Goal: Task Accomplishment & Management: Complete application form

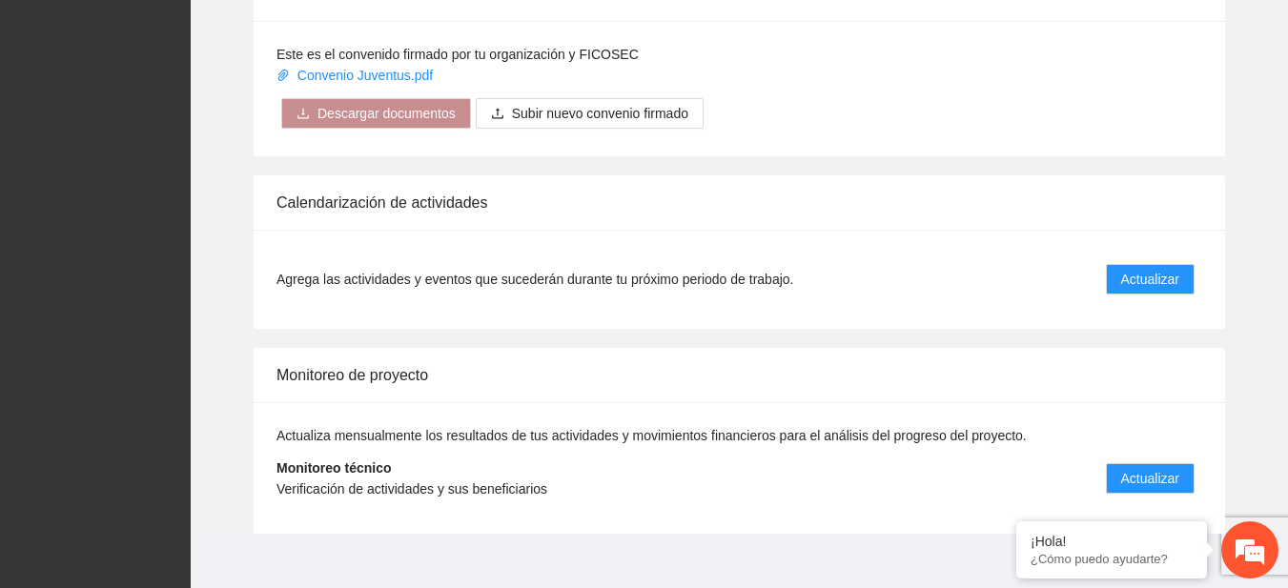
scroll to position [1552, 0]
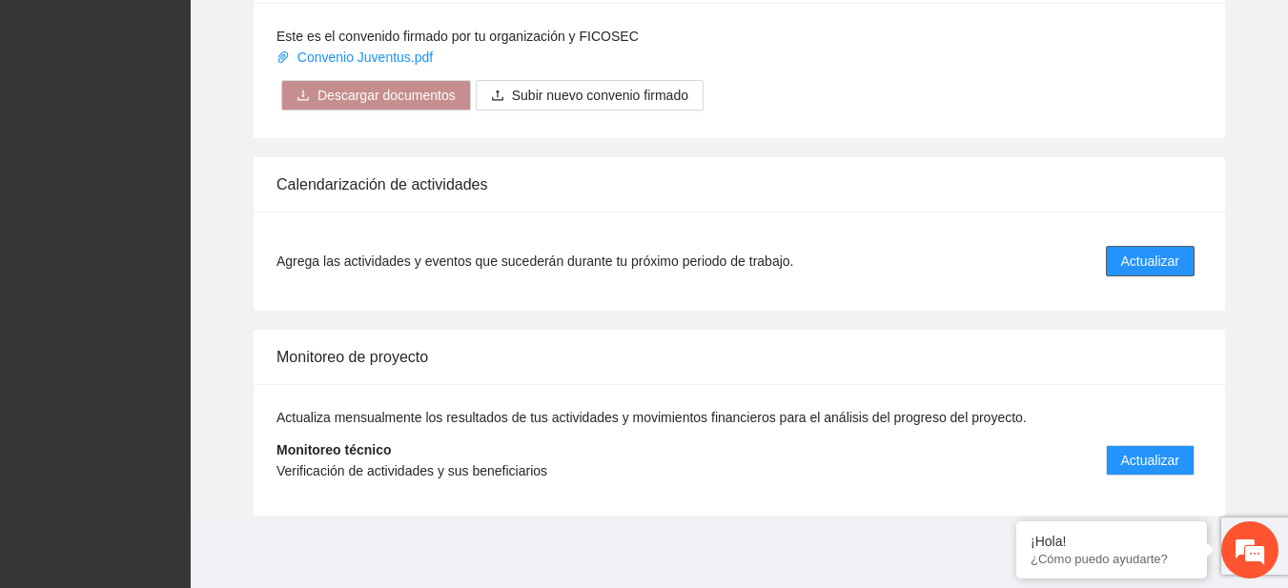
click at [1147, 261] on span "Actualizar" at bounding box center [1150, 261] width 58 height 21
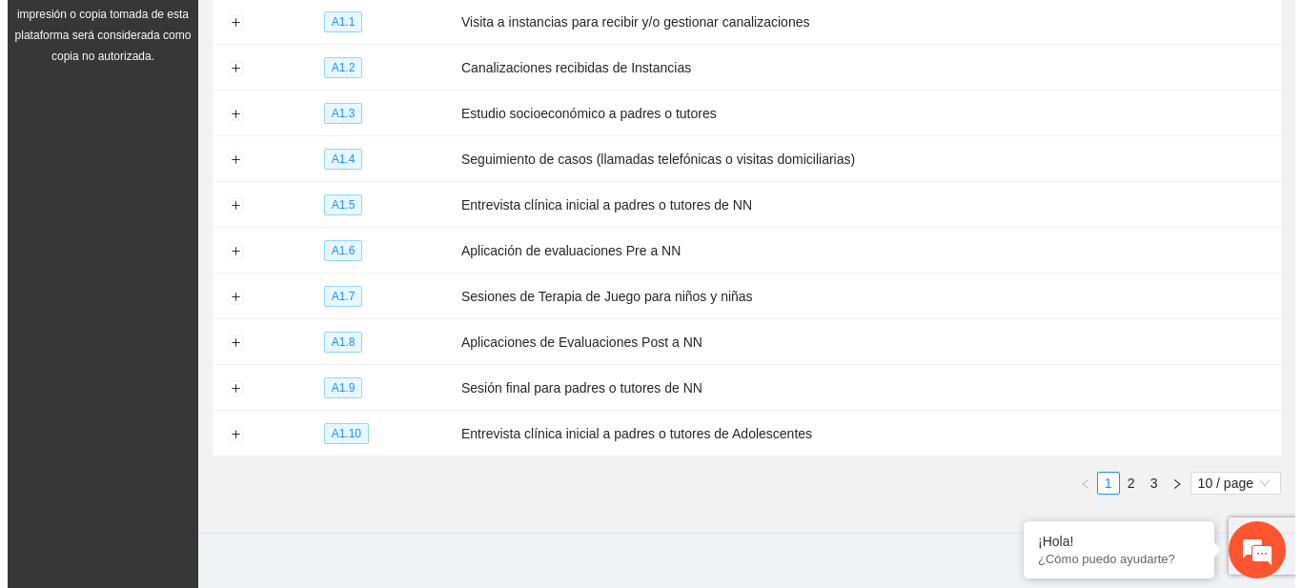
scroll to position [307, 0]
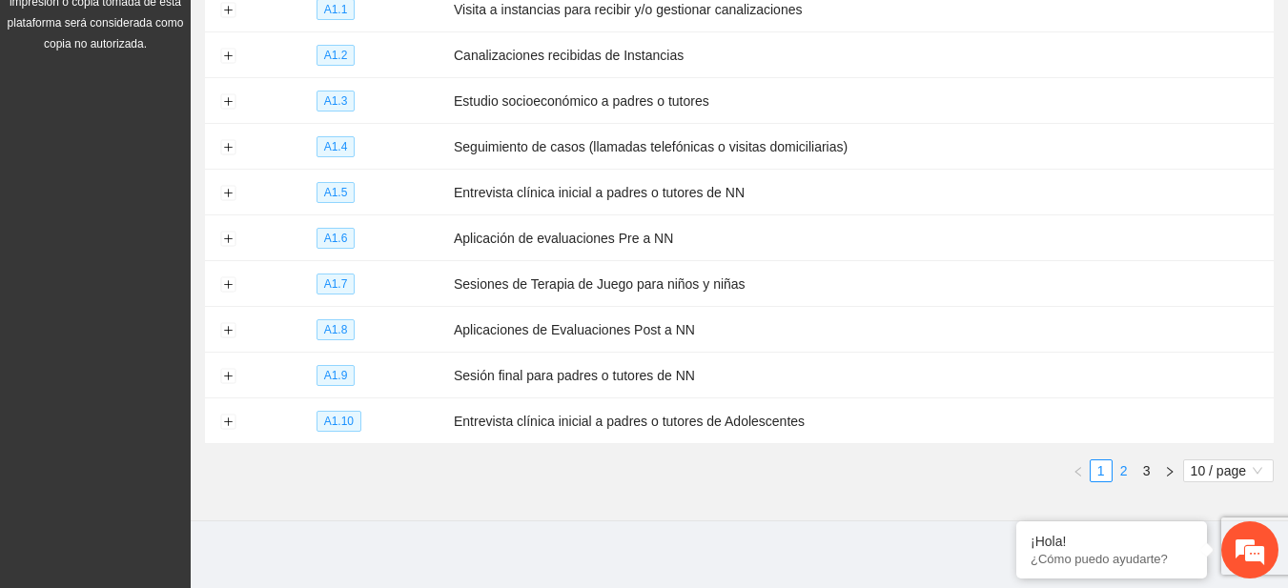
click at [1121, 461] on link "2" at bounding box center [1124, 470] width 21 height 21
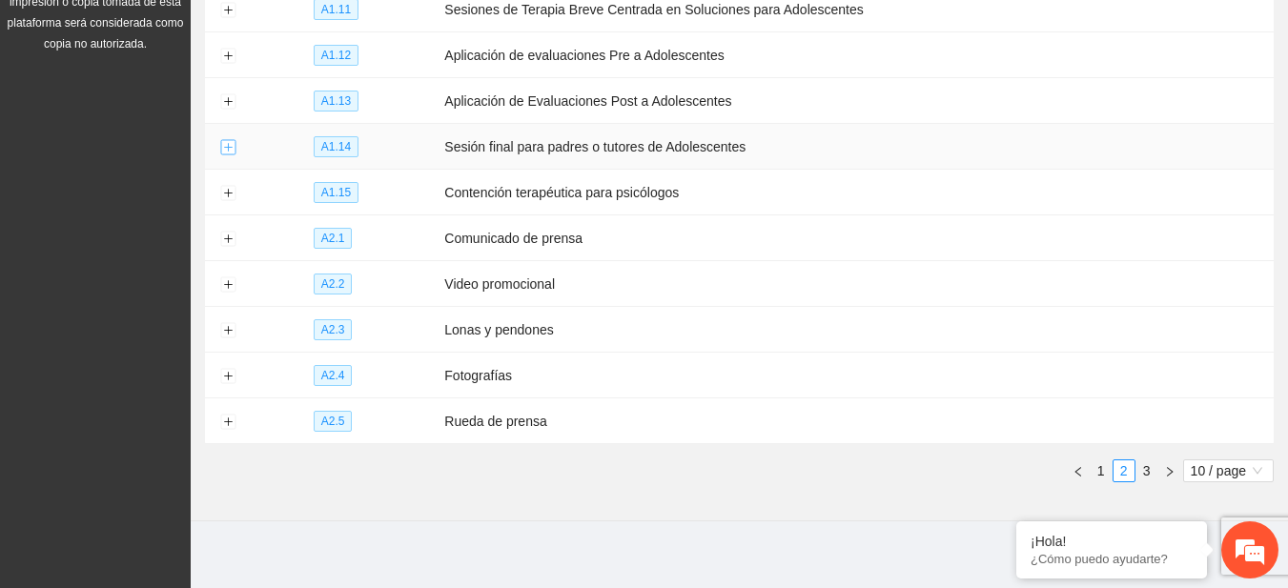
click at [234, 140] on button "Expand row" at bounding box center [227, 147] width 15 height 15
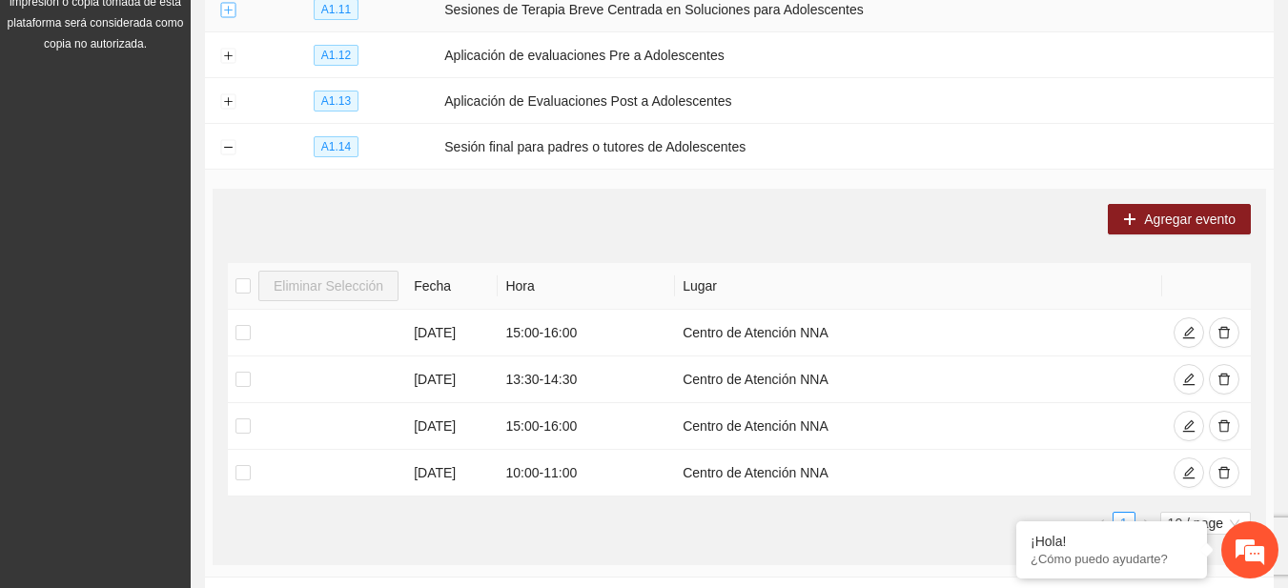
click at [228, 15] on button "Expand row" at bounding box center [227, 10] width 15 height 15
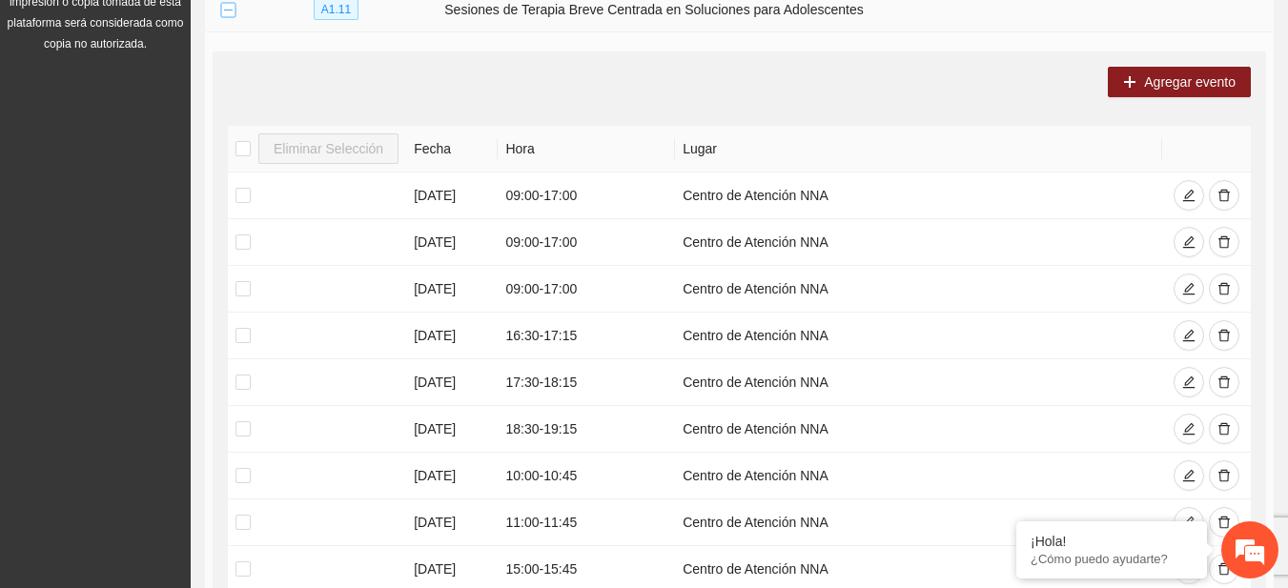
click at [228, 15] on button "Collapse row" at bounding box center [227, 10] width 15 height 15
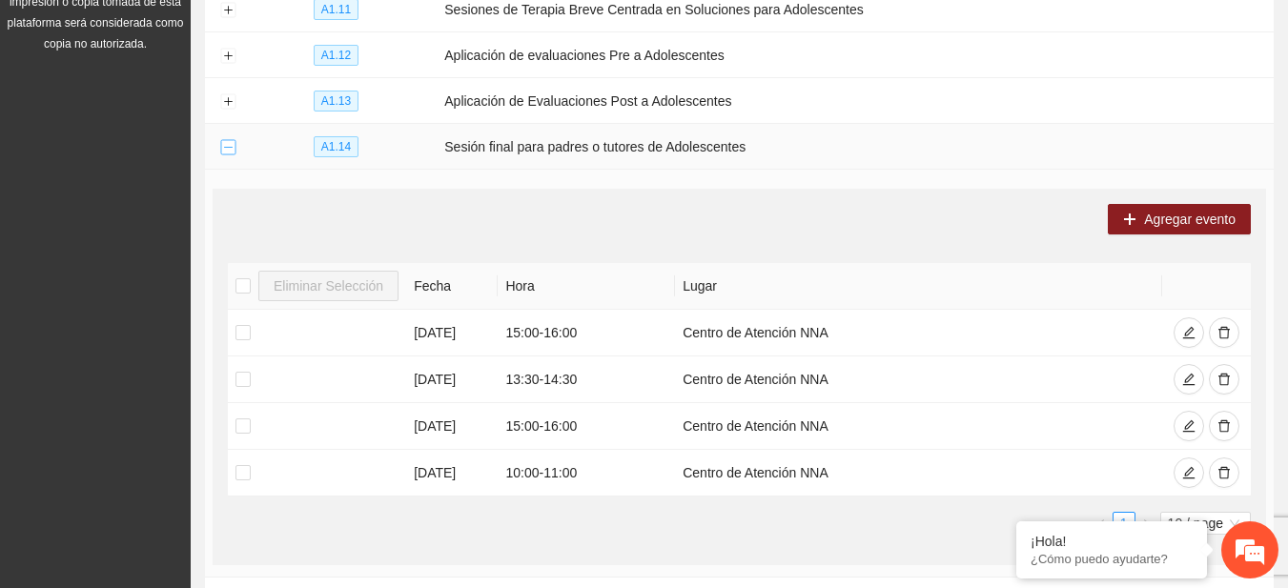
click at [229, 140] on button "Collapse row" at bounding box center [227, 147] width 15 height 15
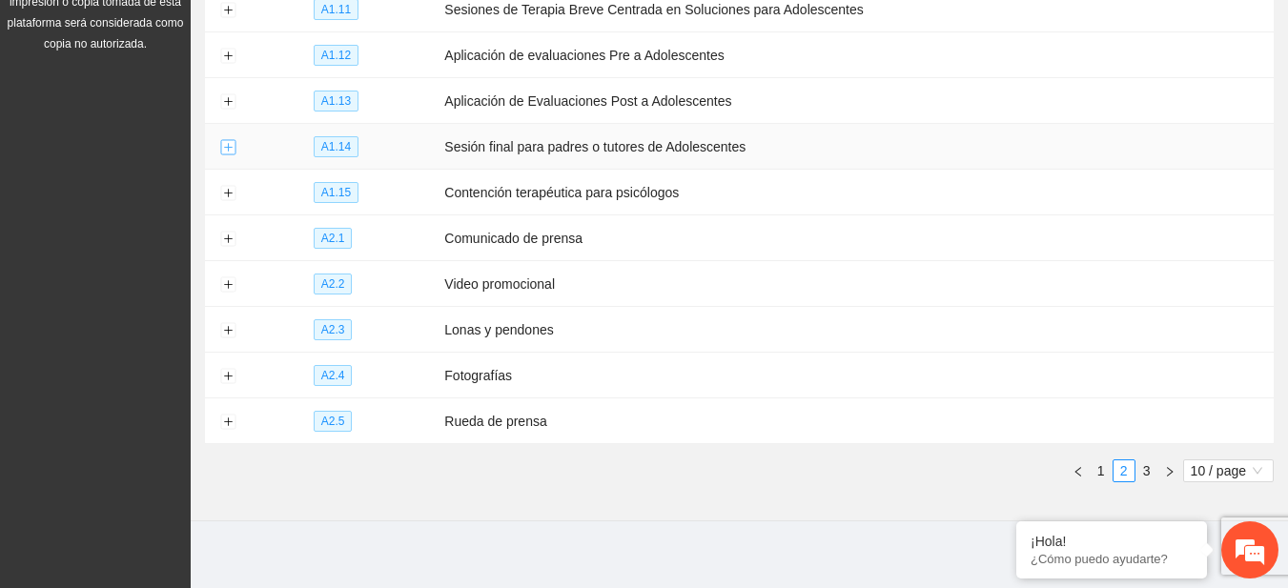
click at [229, 140] on button "Expand row" at bounding box center [227, 147] width 15 height 15
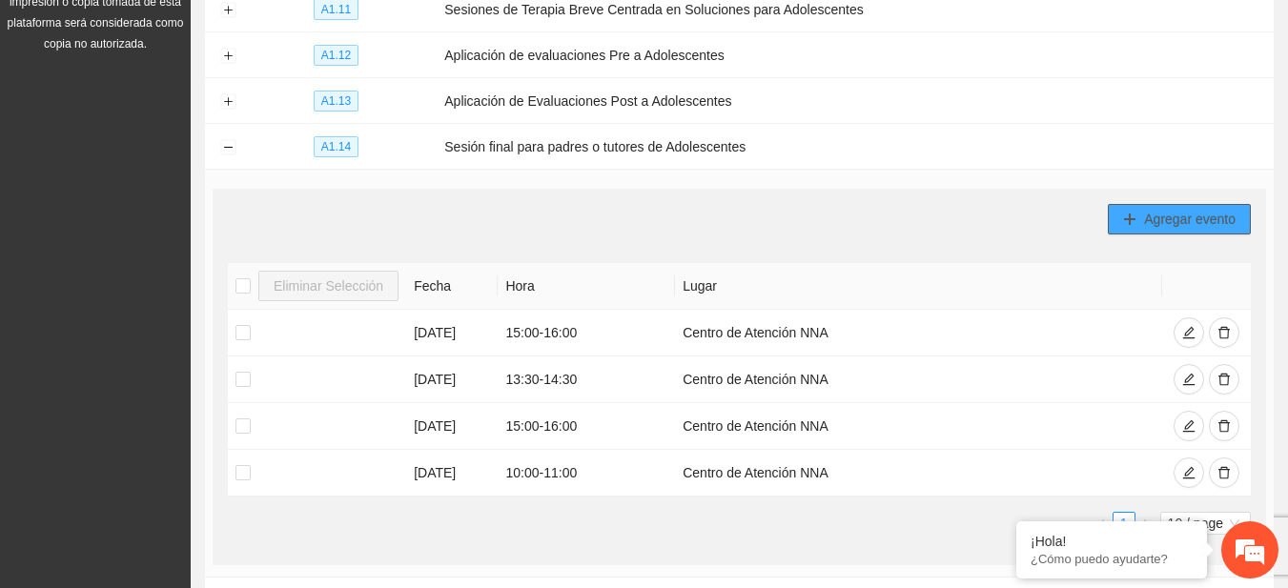
click at [1133, 214] on icon "plus" at bounding box center [1129, 219] width 13 height 13
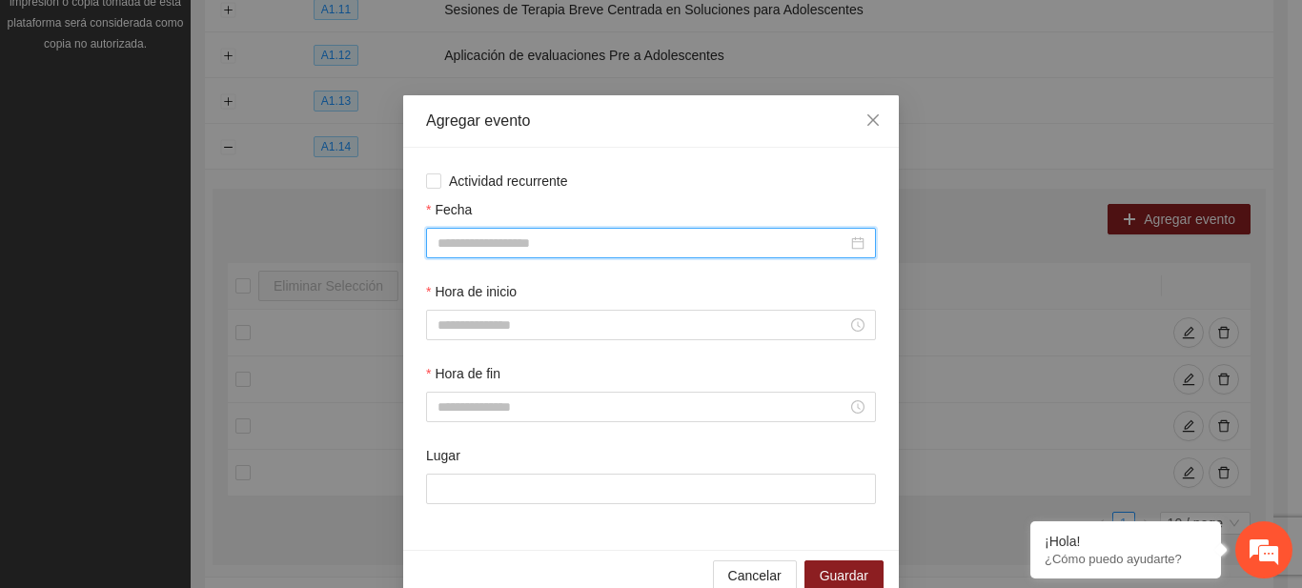
click at [576, 249] on input "Fecha" at bounding box center [643, 243] width 410 height 21
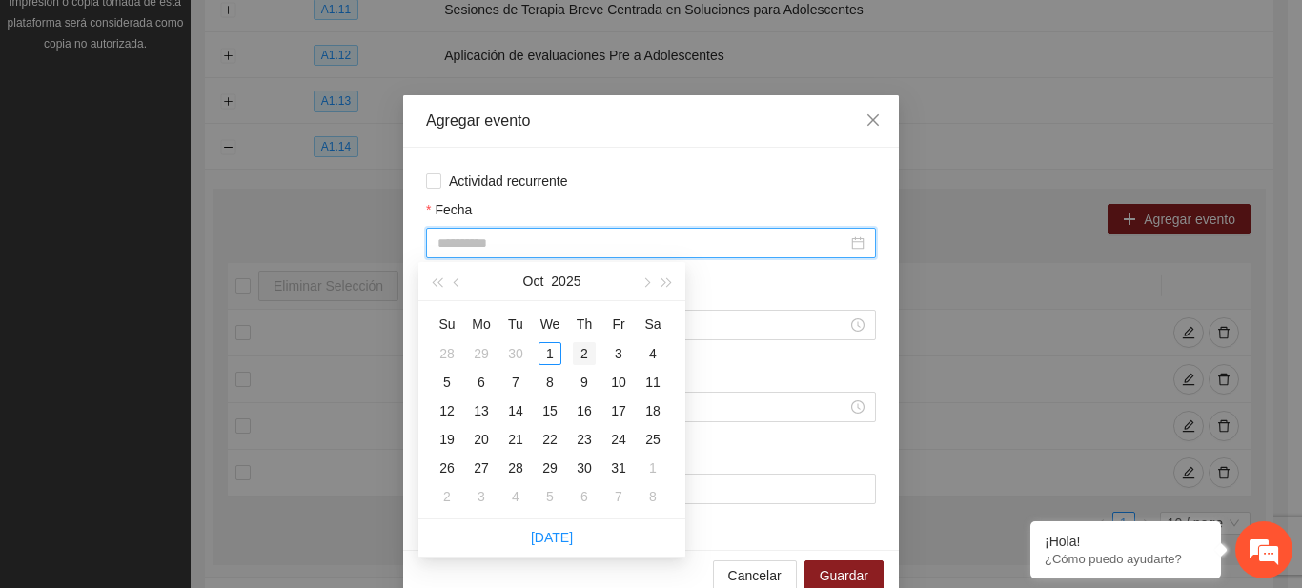
type input "**********"
click at [577, 358] on div "2" at bounding box center [584, 353] width 23 height 23
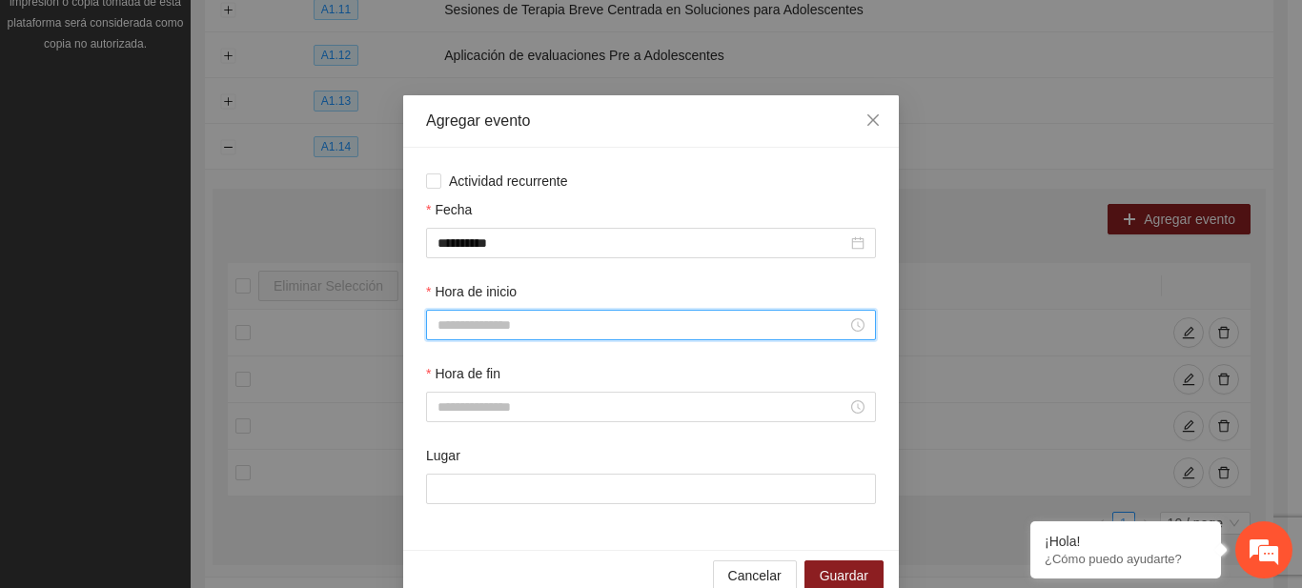
click at [519, 322] on input "Hora de inicio" at bounding box center [643, 325] width 410 height 21
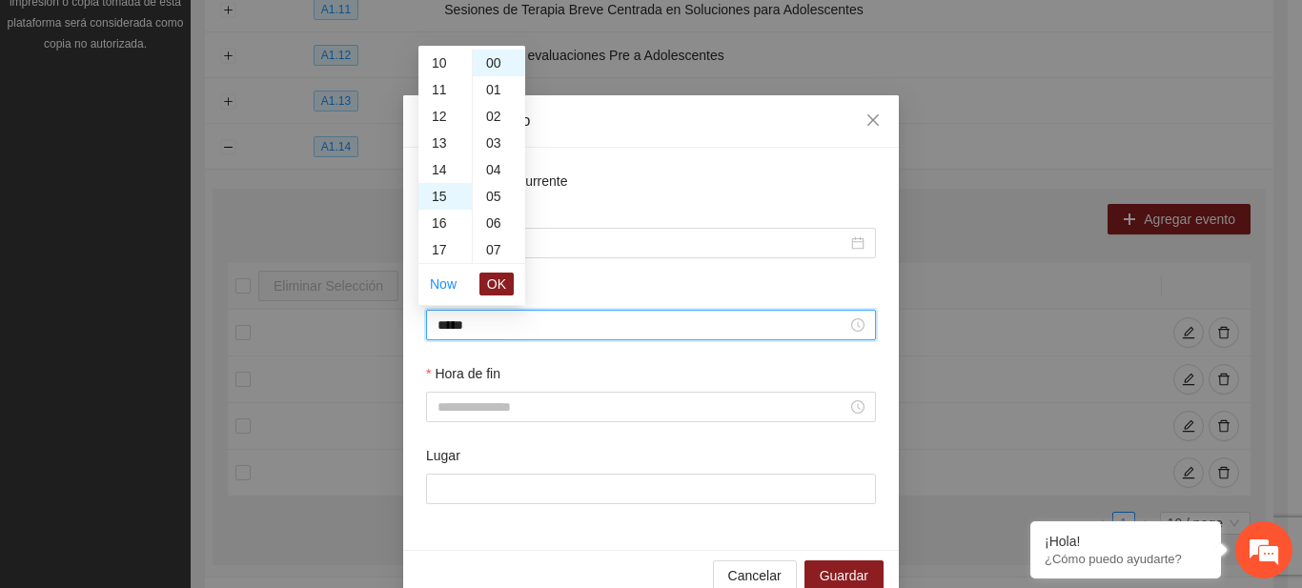
scroll to position [400, 0]
click at [482, 291] on button "OK" at bounding box center [497, 284] width 34 height 23
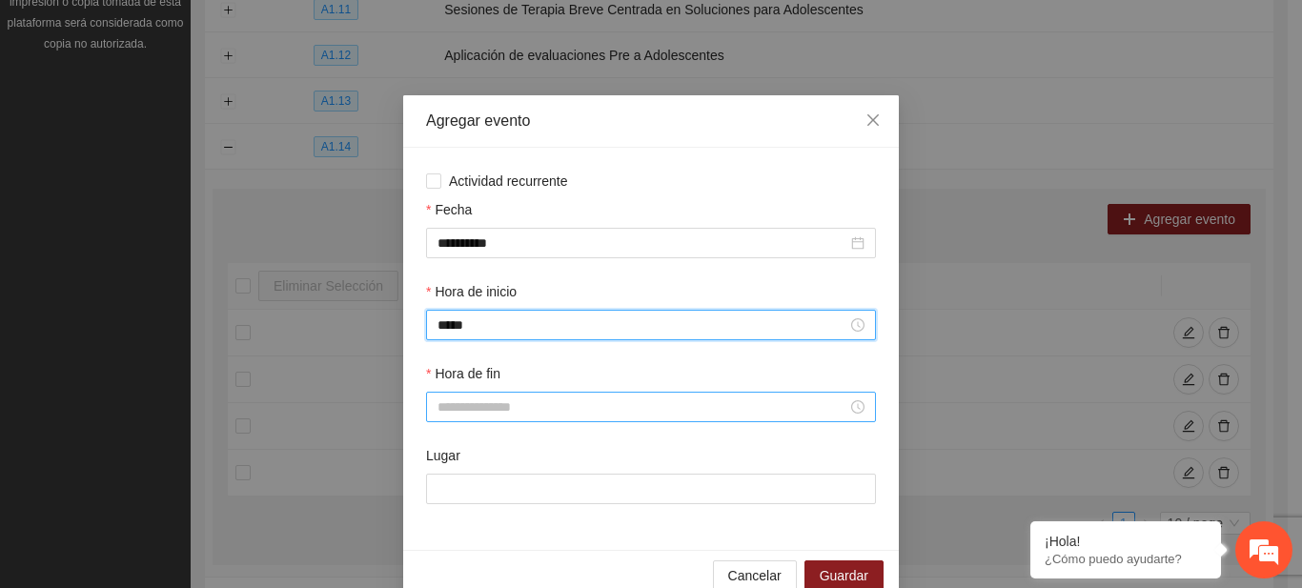
type input "*****"
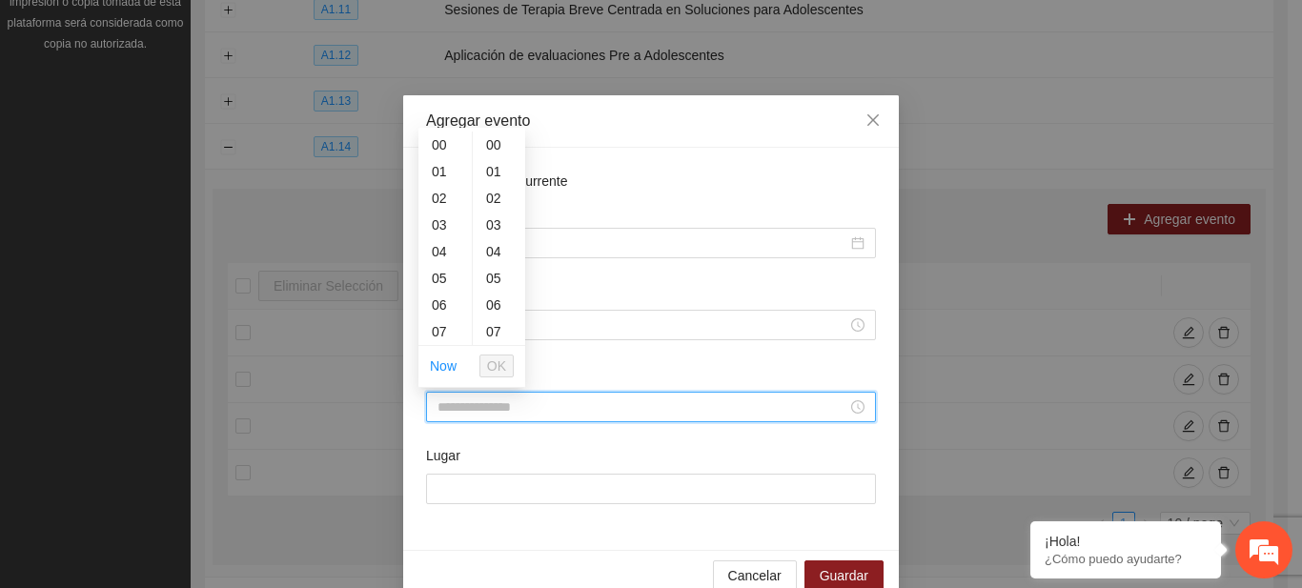
click at [460, 403] on input "Hora de fin" at bounding box center [643, 407] width 410 height 21
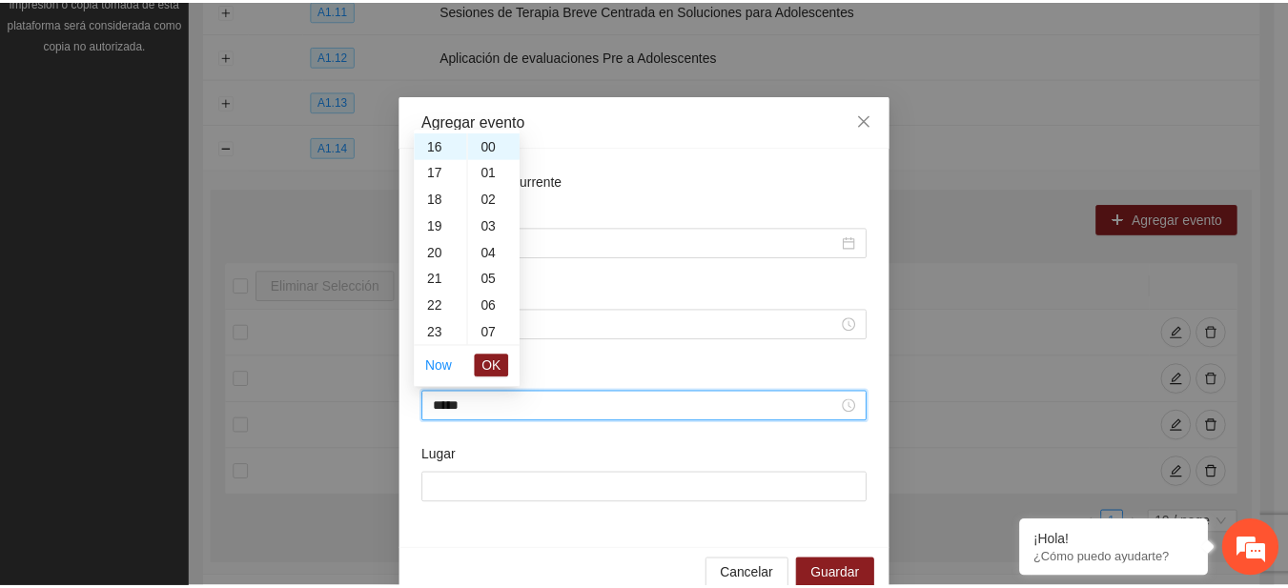
scroll to position [427, 0]
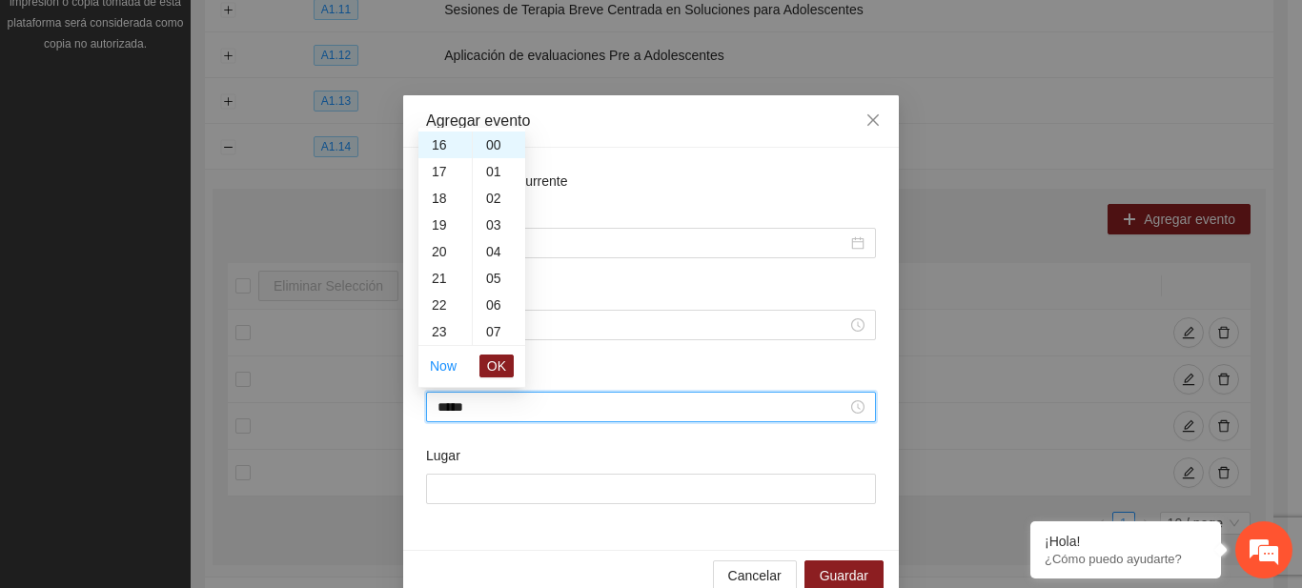
click at [488, 378] on li "OK" at bounding box center [497, 366] width 34 height 32
click at [493, 369] on span "OK" at bounding box center [496, 366] width 19 height 21
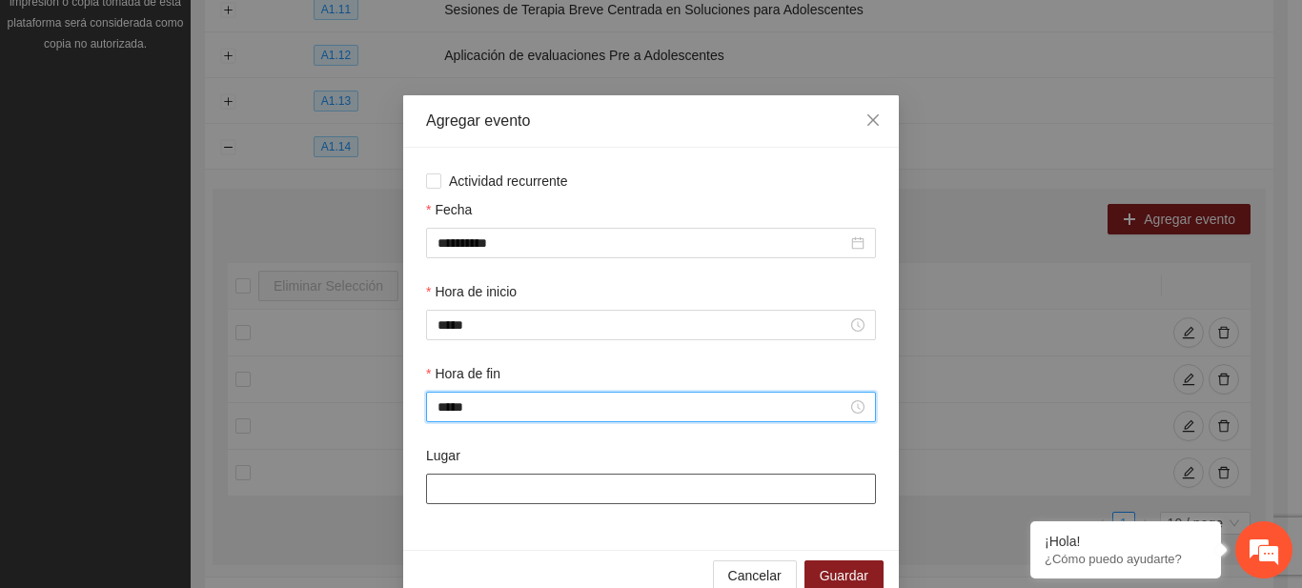
type input "*****"
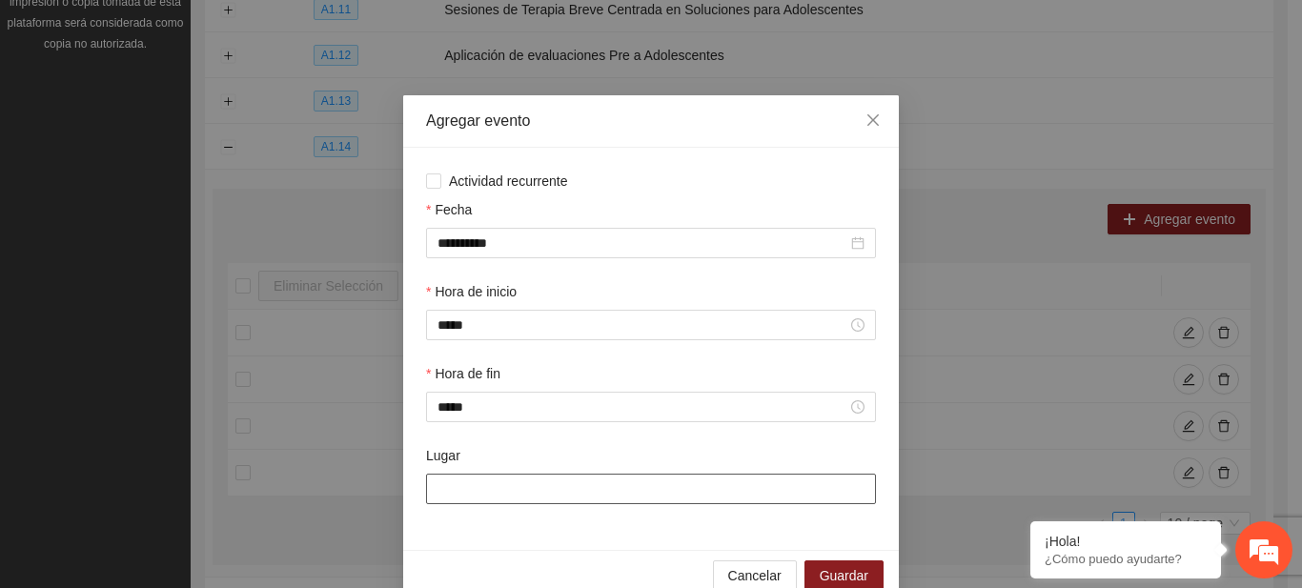
click at [490, 494] on input "Lugar" at bounding box center [651, 489] width 450 height 31
type input "**********"
click at [852, 573] on span "Guardar" at bounding box center [844, 575] width 49 height 21
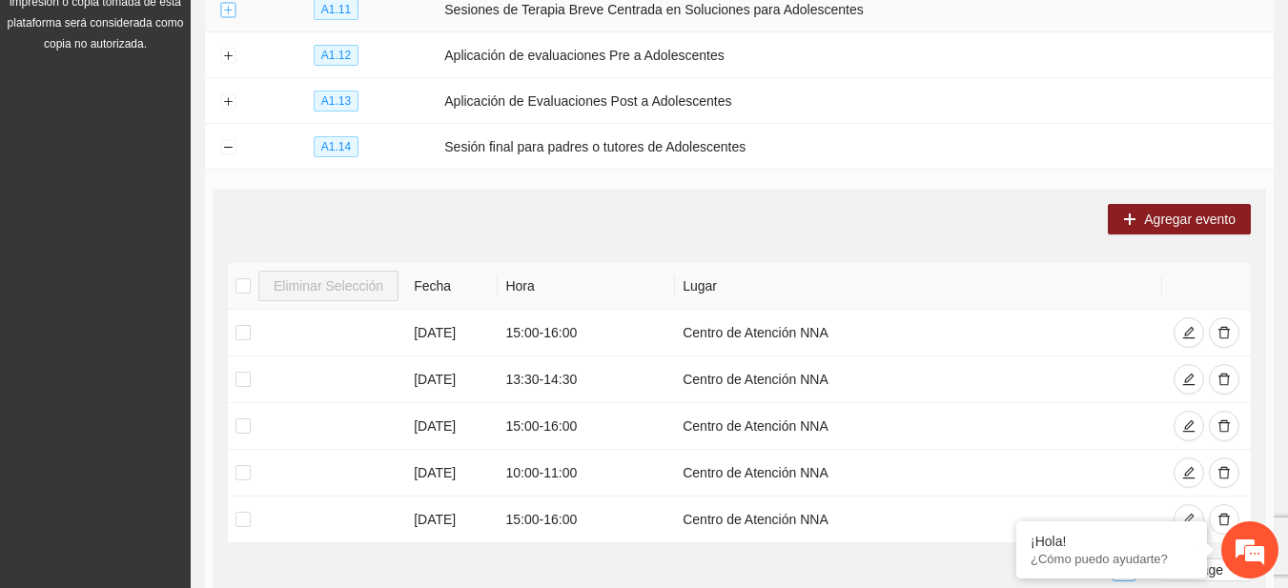
click at [233, 3] on button "Expand row" at bounding box center [227, 10] width 15 height 15
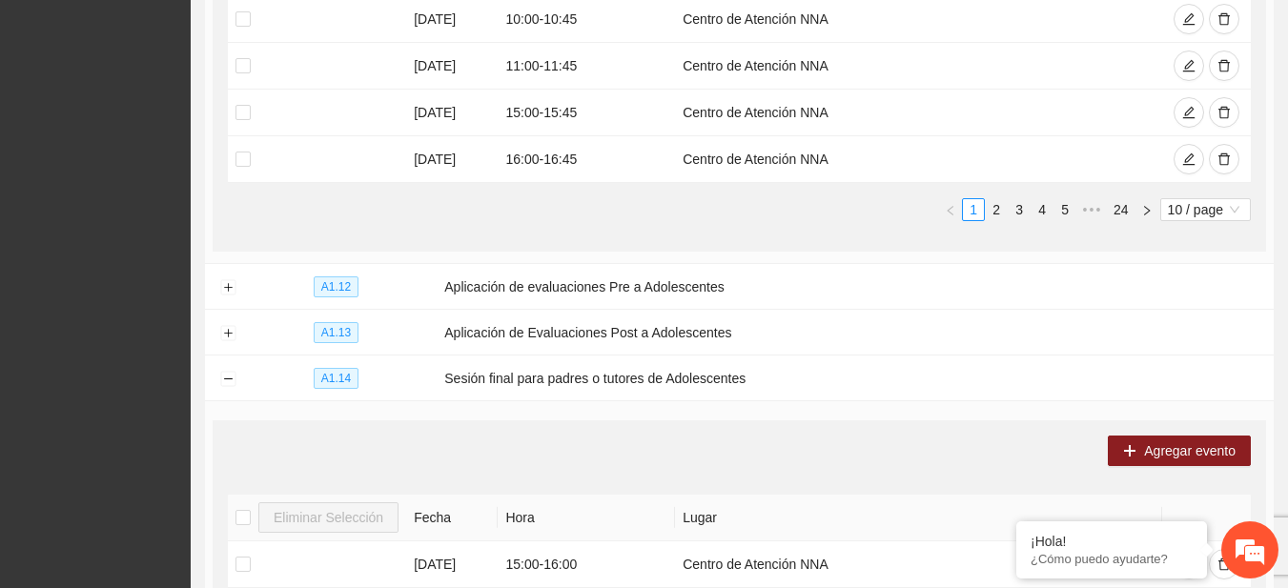
scroll to position [714, 0]
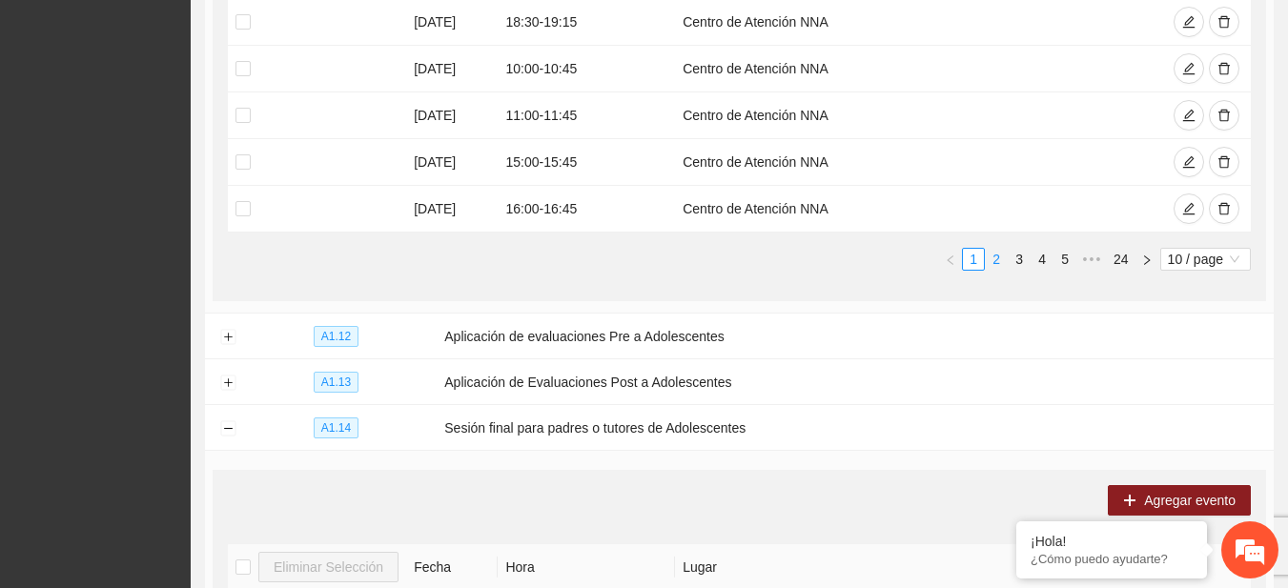
click at [1001, 250] on link "2" at bounding box center [996, 259] width 21 height 21
click at [1032, 256] on link "4" at bounding box center [1042, 259] width 21 height 21
click at [1014, 256] on link "4" at bounding box center [1019, 259] width 21 height 21
click at [999, 256] on link "3" at bounding box center [996, 259] width 21 height 21
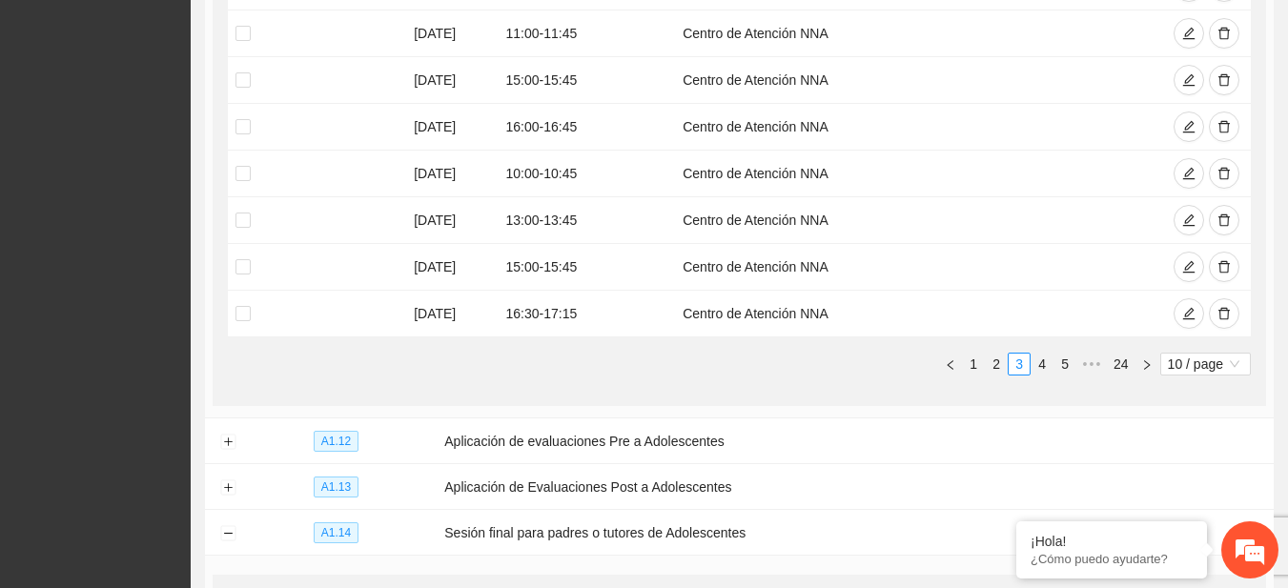
scroll to position [620, 0]
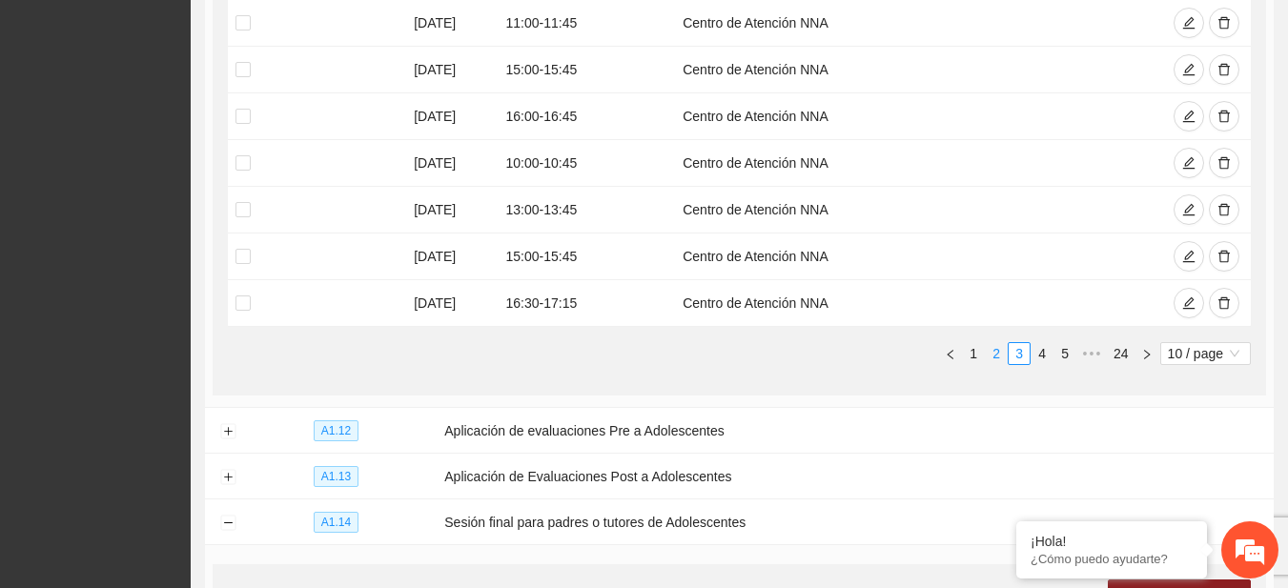
click at [1000, 347] on link "2" at bounding box center [996, 353] width 21 height 21
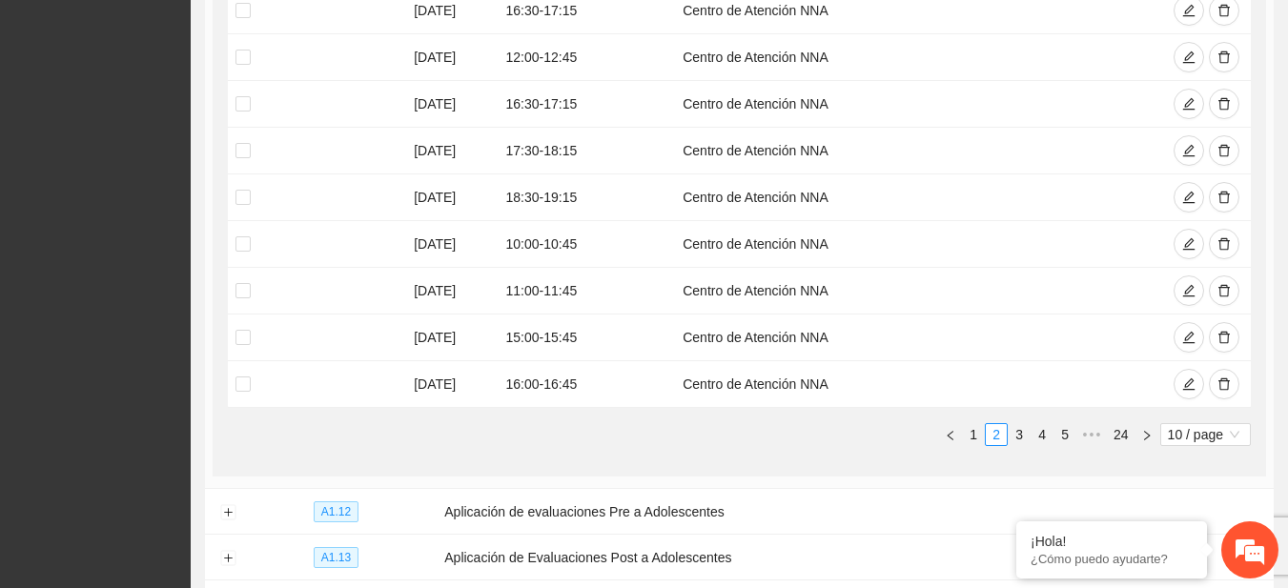
scroll to position [0, 0]
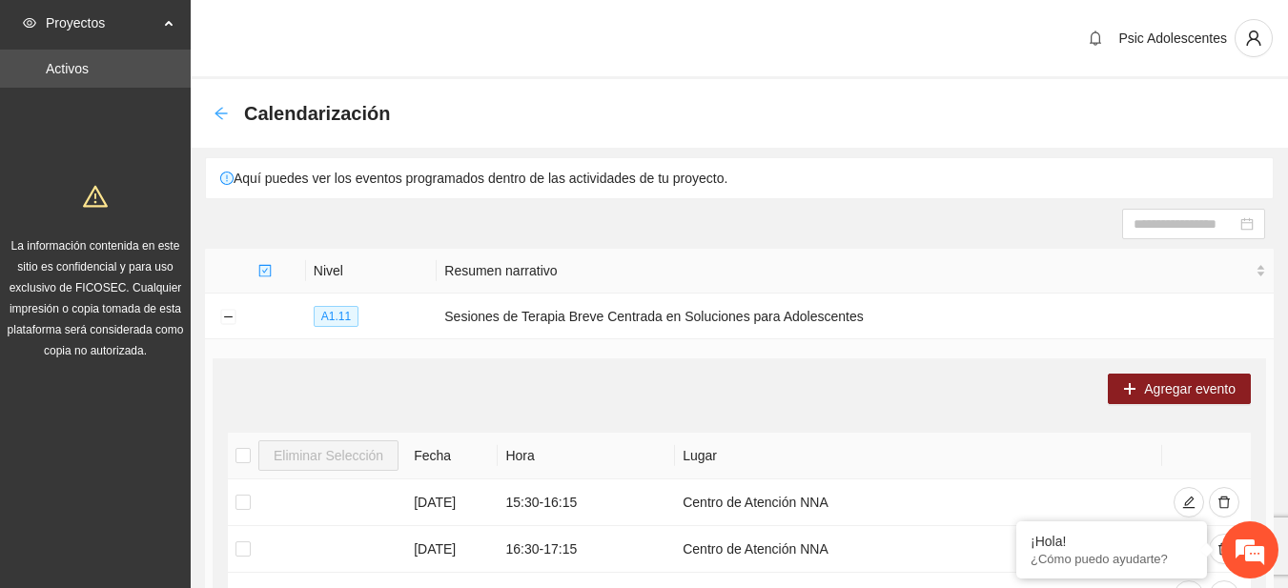
click at [215, 113] on icon "arrow-left" at bounding box center [221, 113] width 12 height 12
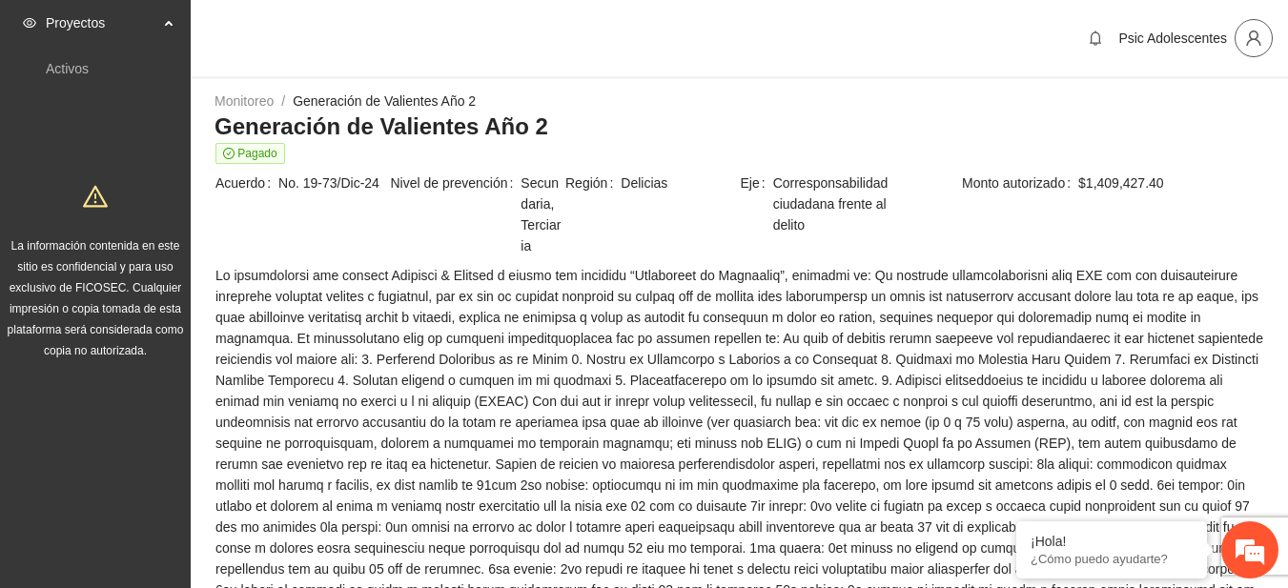
click at [1264, 52] on button "button" at bounding box center [1254, 38] width 38 height 38
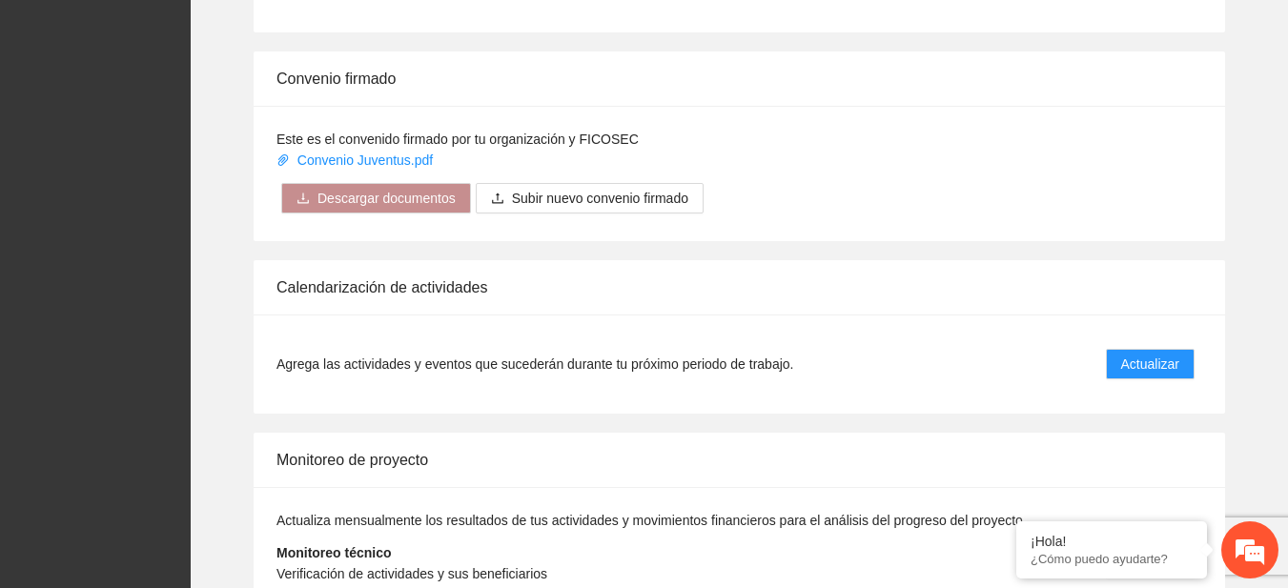
scroll to position [1548, 0]
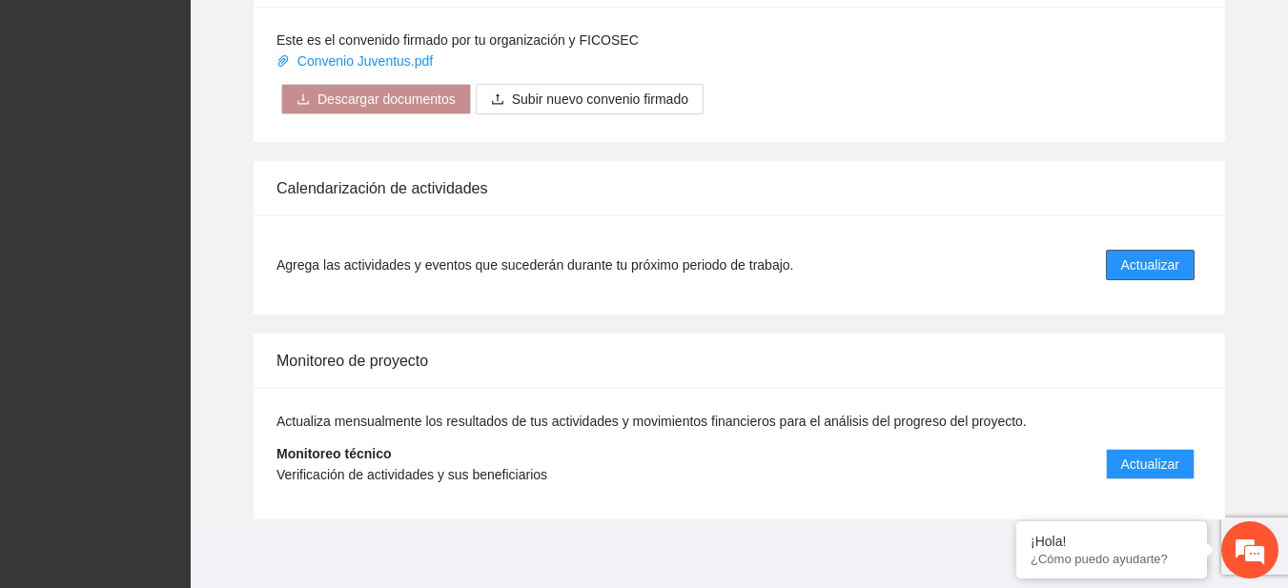
click at [1141, 270] on span "Actualizar" at bounding box center [1150, 265] width 58 height 21
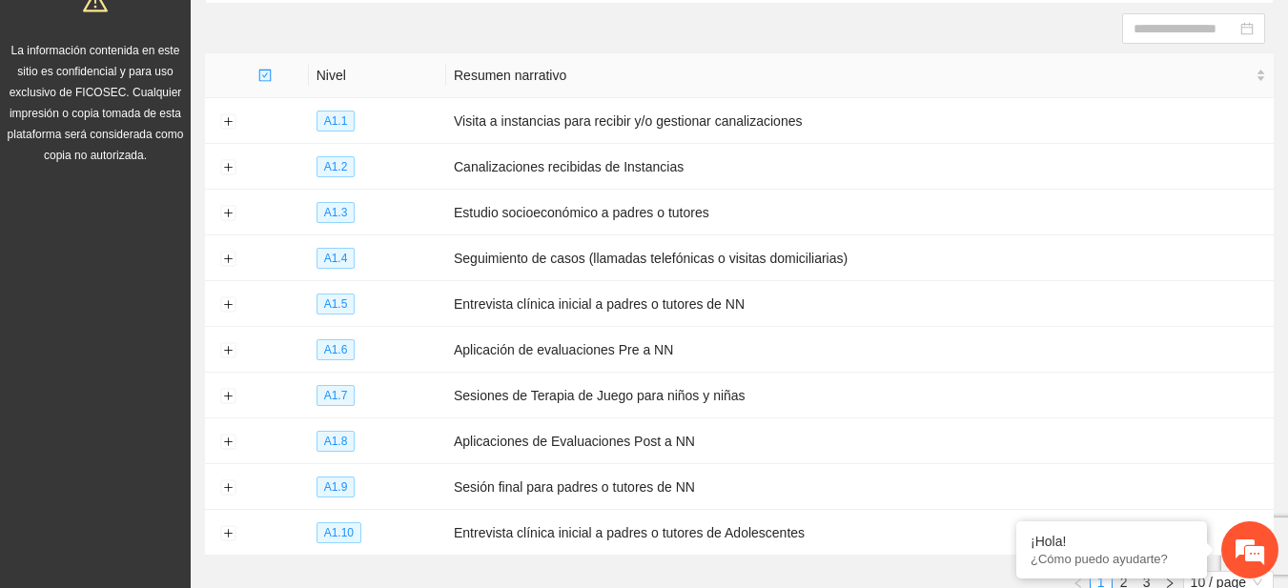
scroll to position [307, 0]
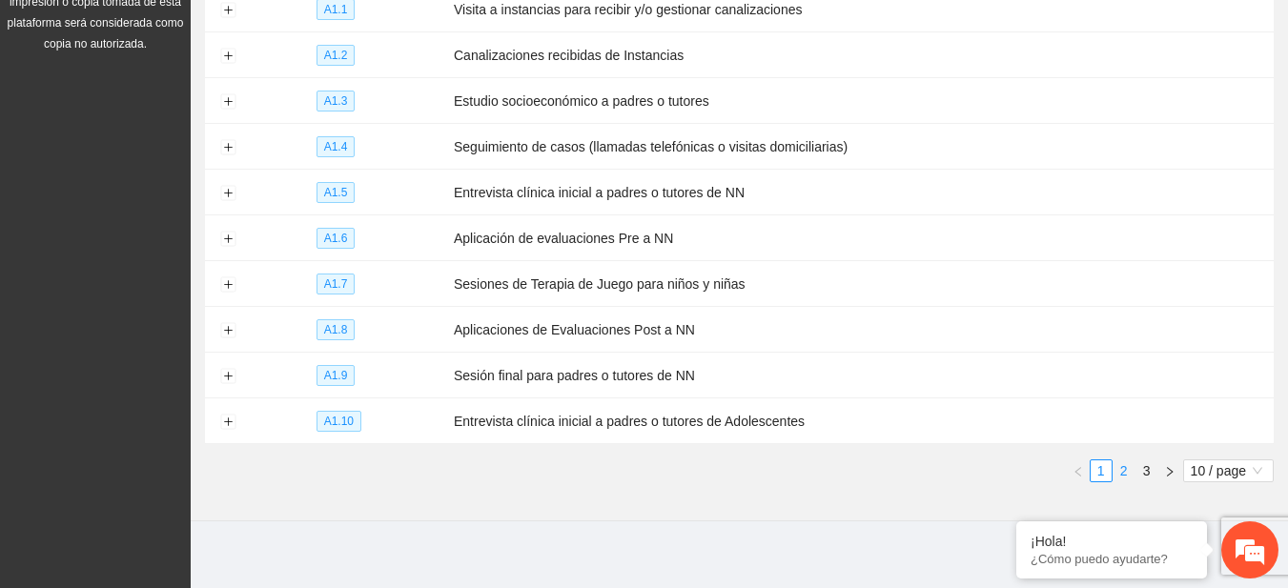
click at [1118, 460] on link "2" at bounding box center [1124, 470] width 21 height 21
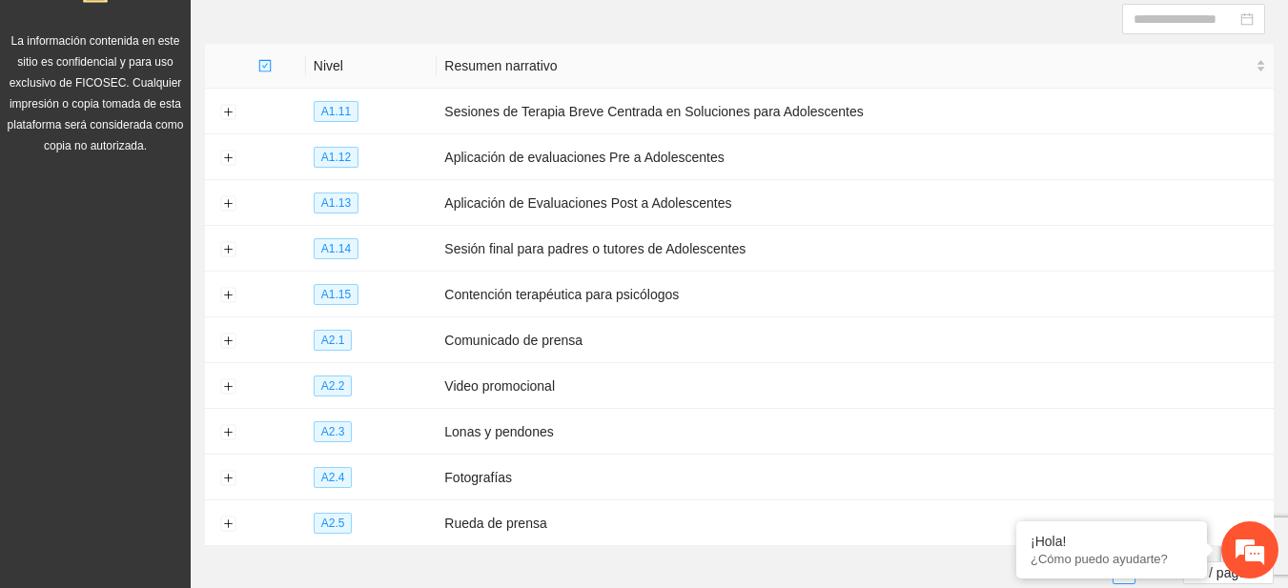
scroll to position [0, 0]
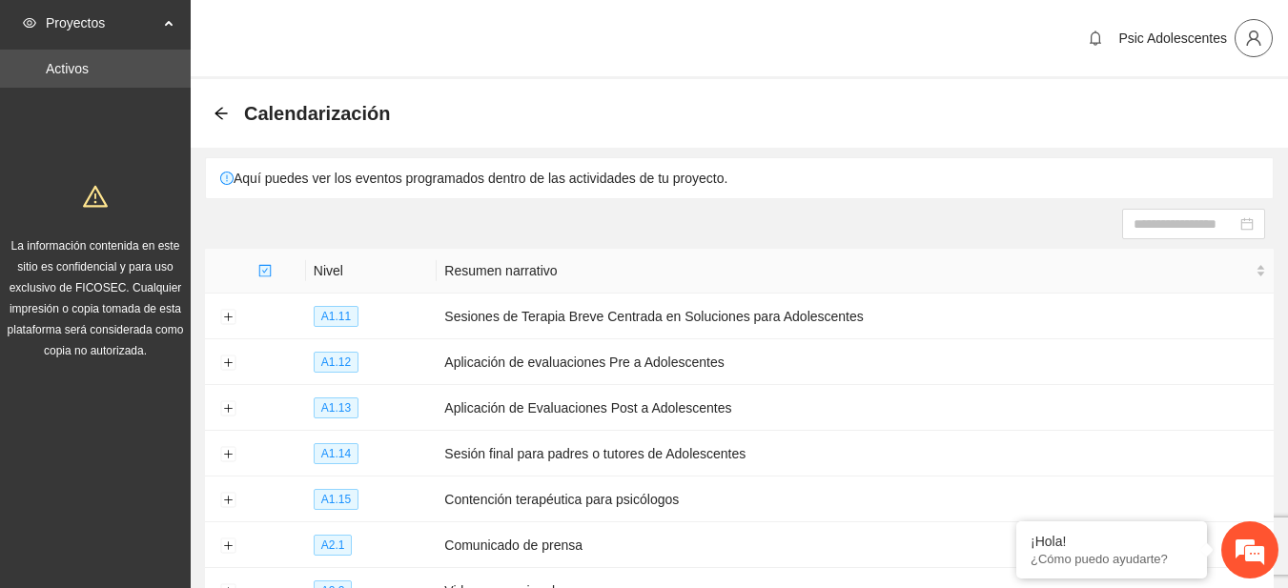
click at [1253, 48] on button "button" at bounding box center [1254, 38] width 38 height 38
click at [1187, 113] on span "Cerrar sesión" at bounding box center [1204, 110] width 120 height 21
